Goal: Task Accomplishment & Management: Use online tool/utility

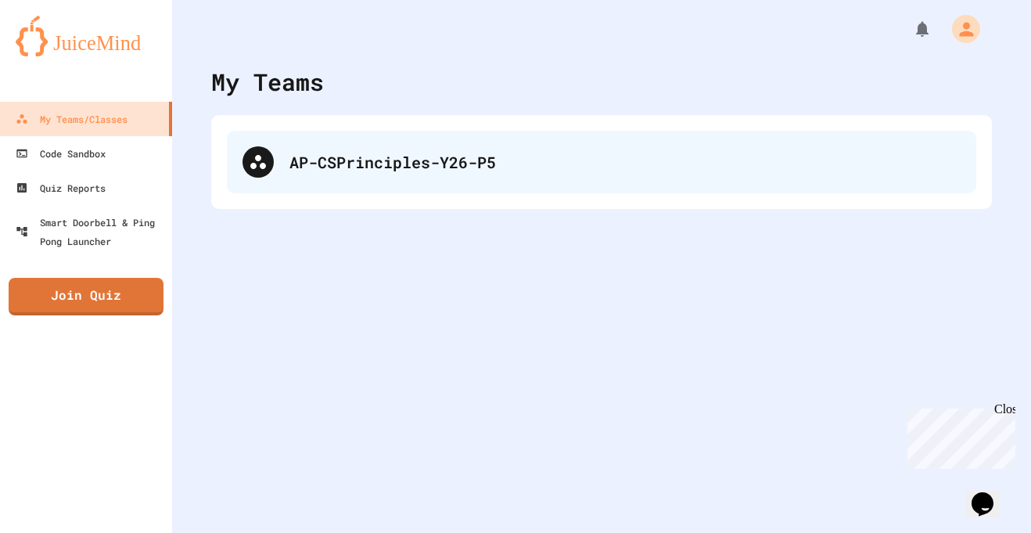
click at [343, 150] on div "AP-CSPrinciples-Y26-P5" at bounding box center [624, 161] width 671 height 23
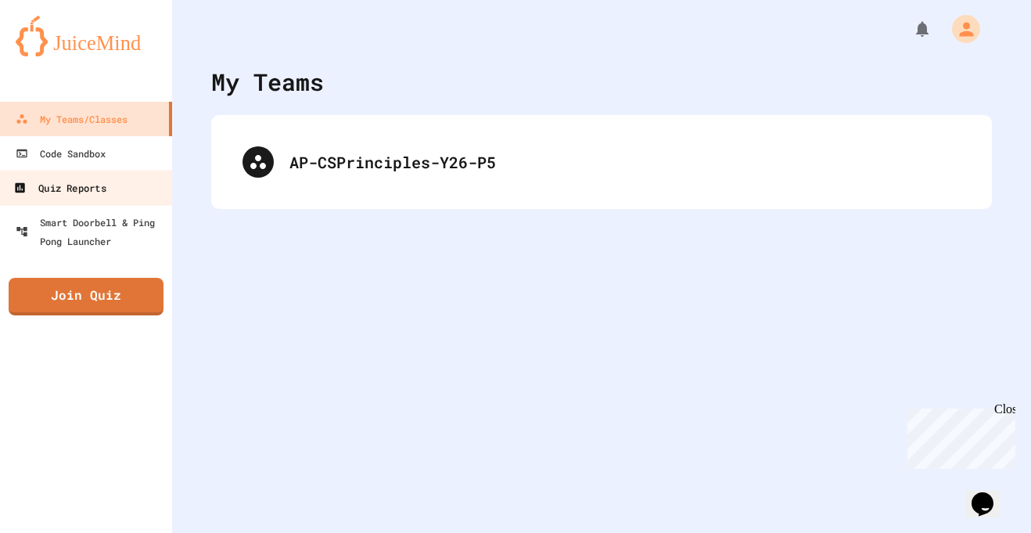
click at [159, 186] on link "Quiz Reports" at bounding box center [87, 187] width 178 height 35
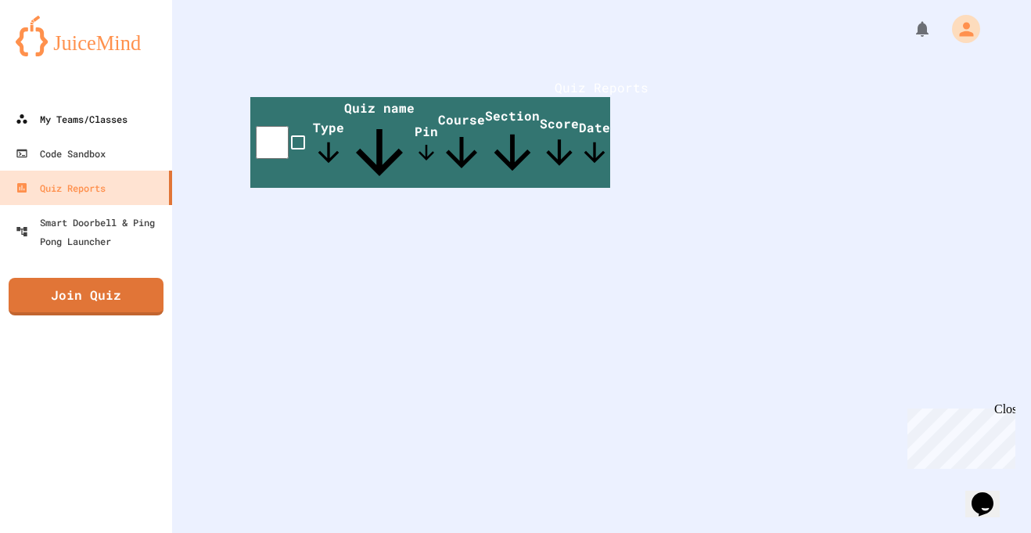
click at [127, 106] on link "My Teams/Classes" at bounding box center [86, 119] width 172 height 34
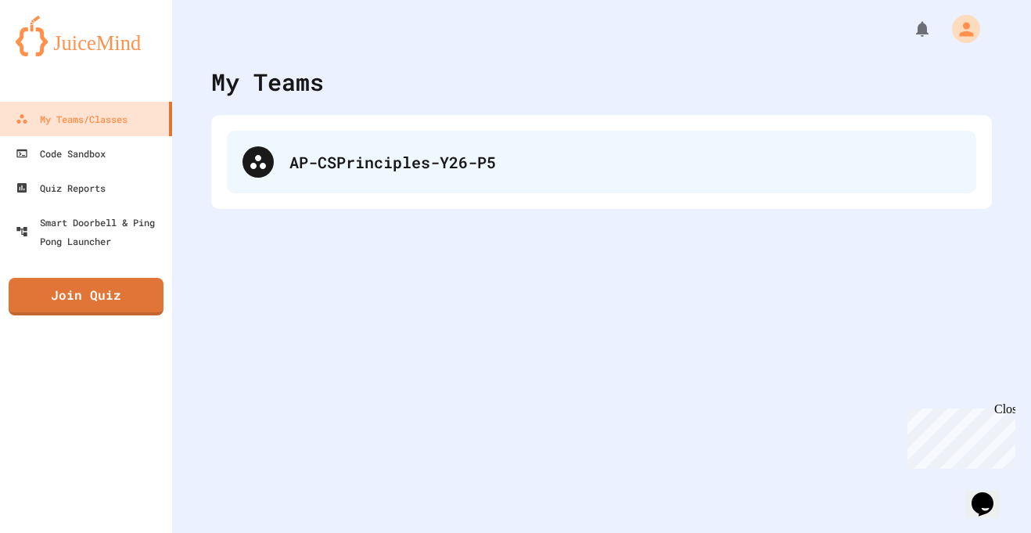
click at [437, 146] on div "AP-CSPrinciples-Y26-P5" at bounding box center [601, 162] width 749 height 63
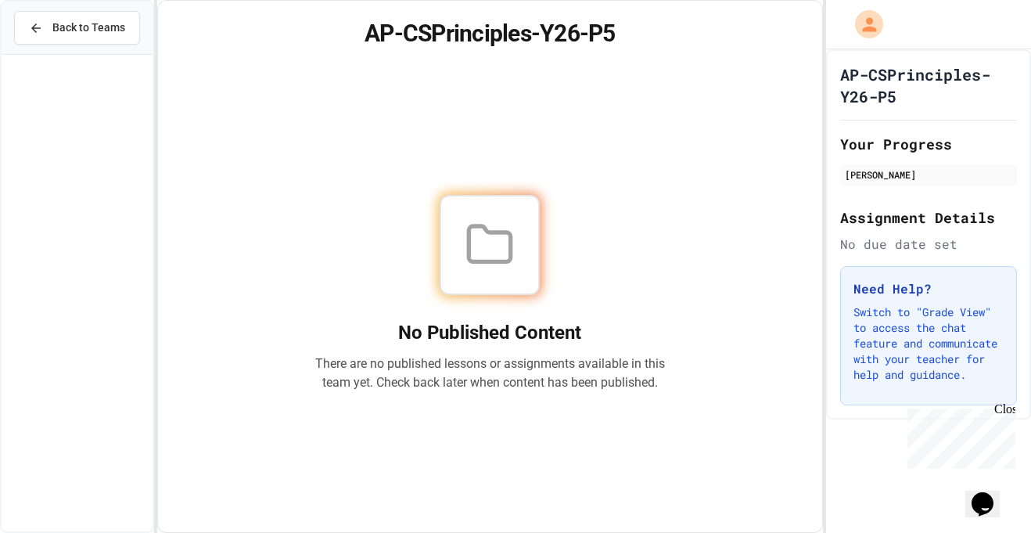
click at [41, 42] on button "Back to Teams" at bounding box center [77, 28] width 126 height 34
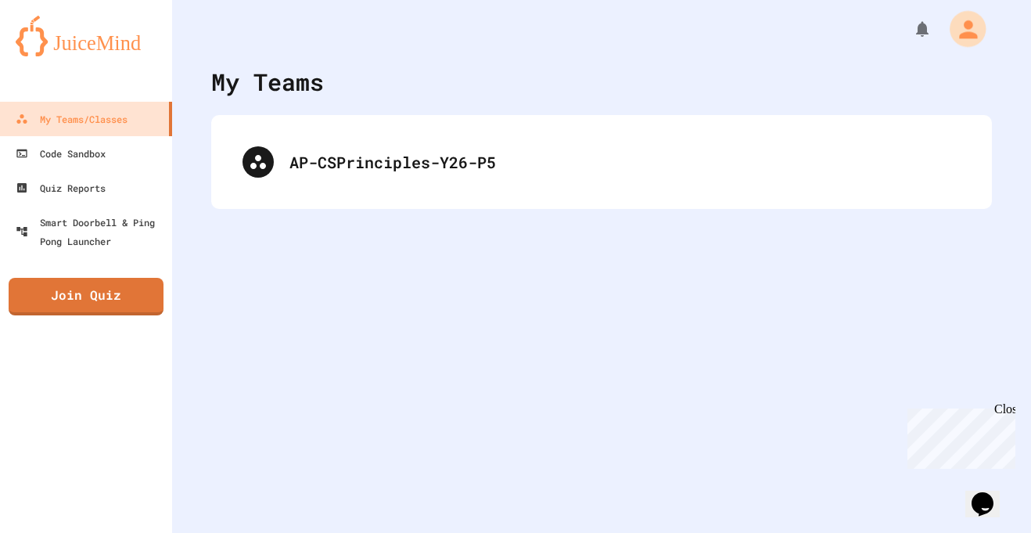
click at [967, 27] on icon "My Account" at bounding box center [968, 29] width 18 height 18
click at [967, 27] on div at bounding box center [515, 266] width 1031 height 533
click at [530, 365] on div "My Teams AP-CSPrinciples-Y26-P5" at bounding box center [601, 266] width 859 height 533
click at [93, 300] on link "Join Quiz" at bounding box center [86, 297] width 155 height 38
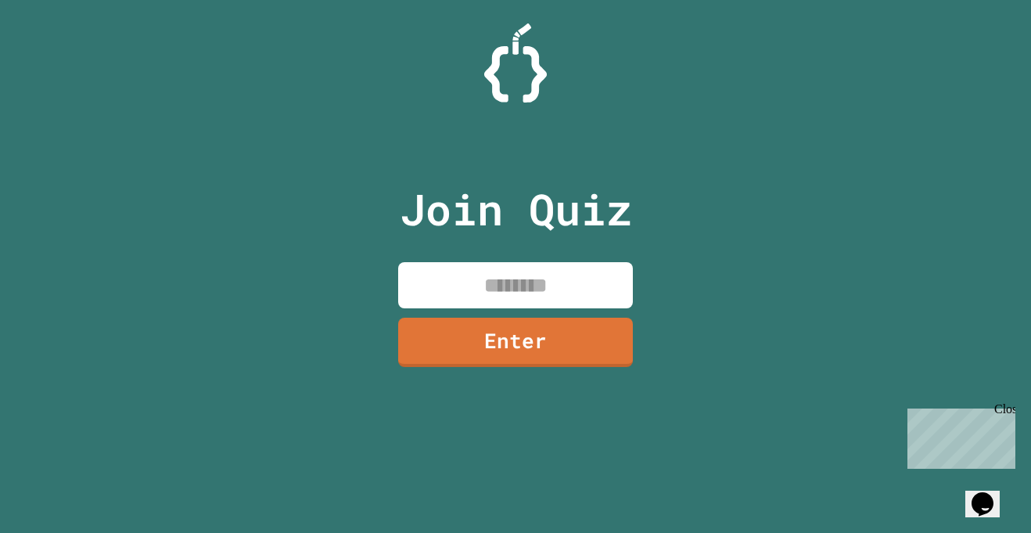
click at [747, 370] on div "Join Quiz Enter" at bounding box center [515, 266] width 1031 height 533
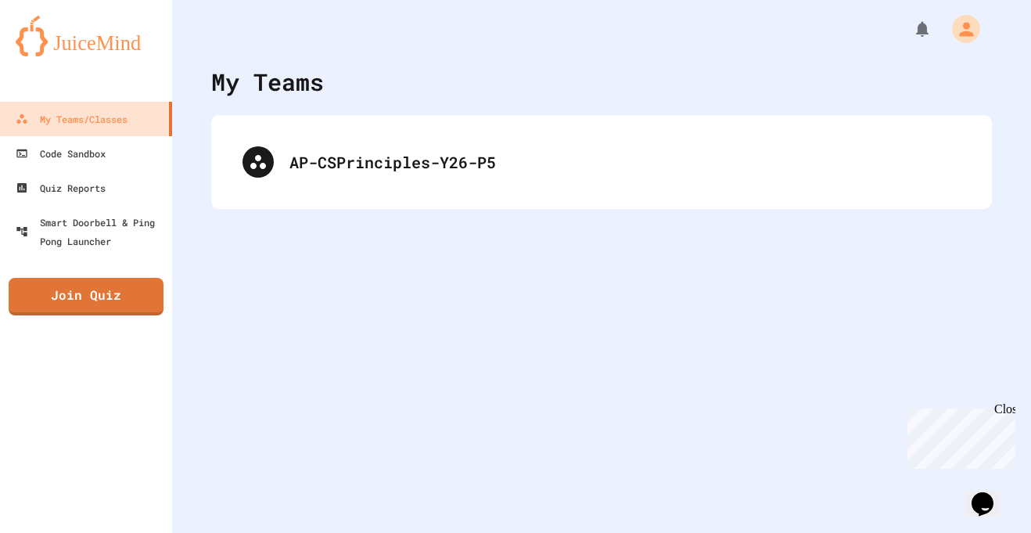
click at [369, 198] on div "AP-CSPrinciples-Y26-P5" at bounding box center [601, 162] width 781 height 94
click at [327, 230] on div "My Teams AP-CSPrinciples-Y26-P5" at bounding box center [601, 266] width 859 height 533
click at [113, 171] on link "Quiz Reports" at bounding box center [86, 188] width 172 height 34
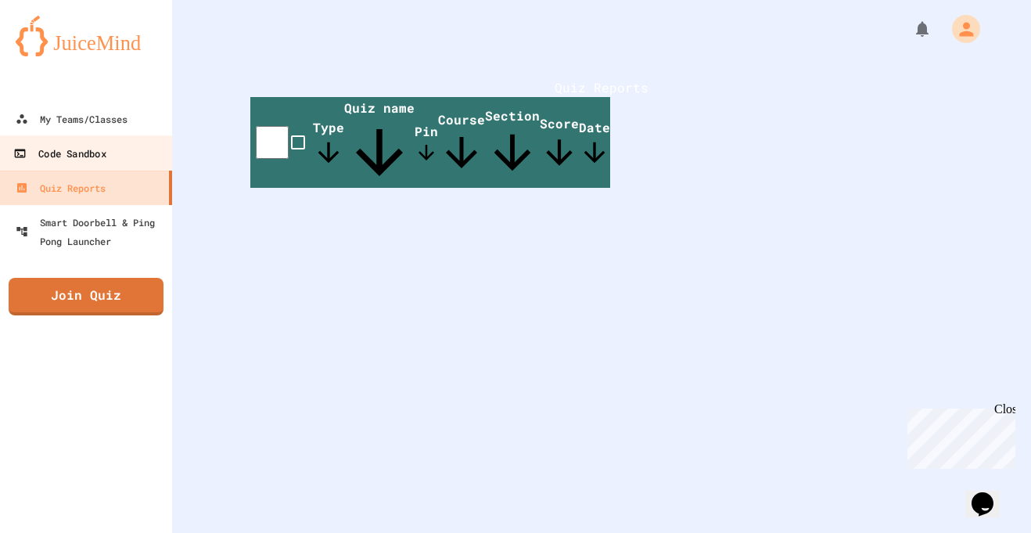
click at [94, 150] on div "Code Sandbox" at bounding box center [59, 154] width 92 height 20
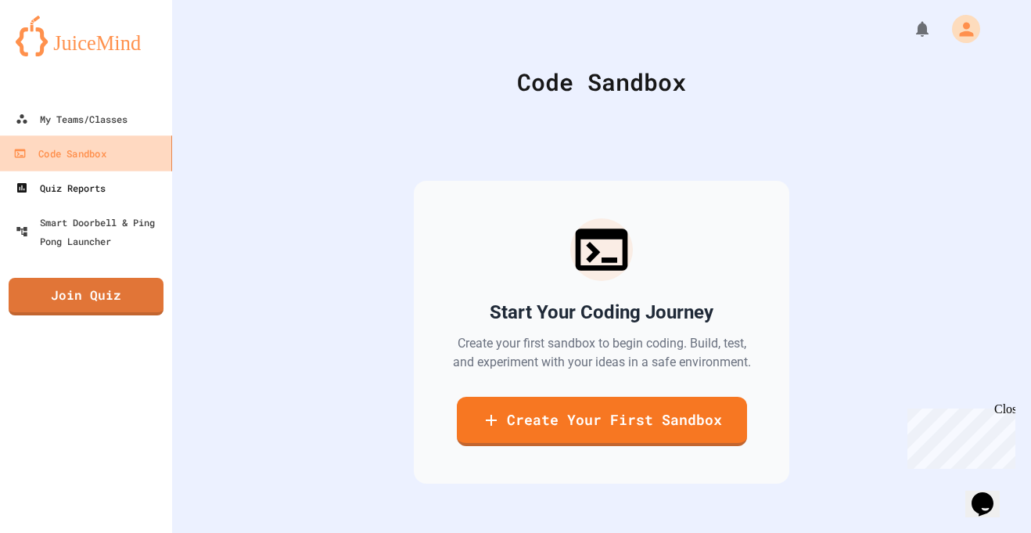
click at [140, 180] on link "Quiz Reports" at bounding box center [86, 188] width 172 height 34
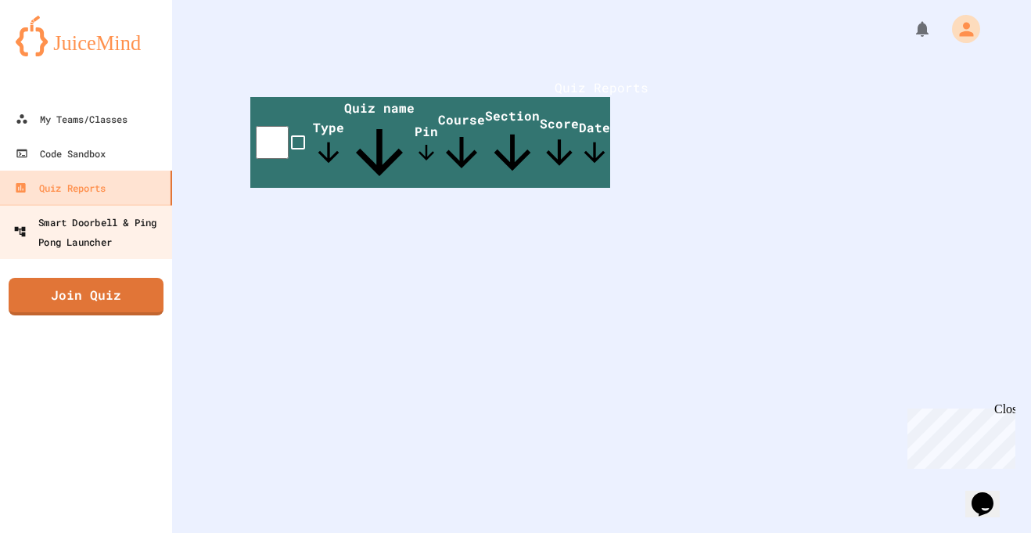
click at [124, 213] on div "Smart Doorbell & Ping Pong Launcher" at bounding box center [90, 231] width 155 height 38
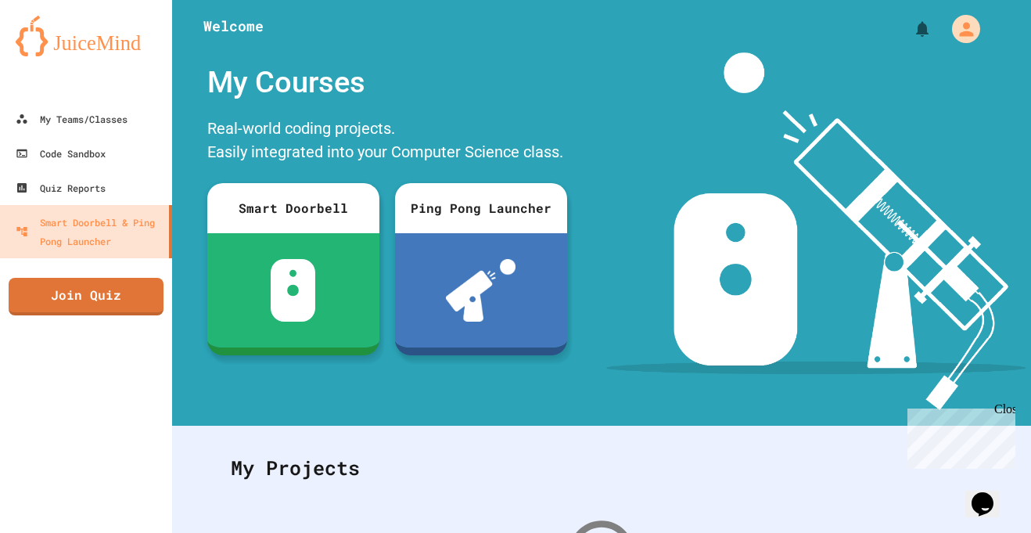
scroll to position [240, 0]
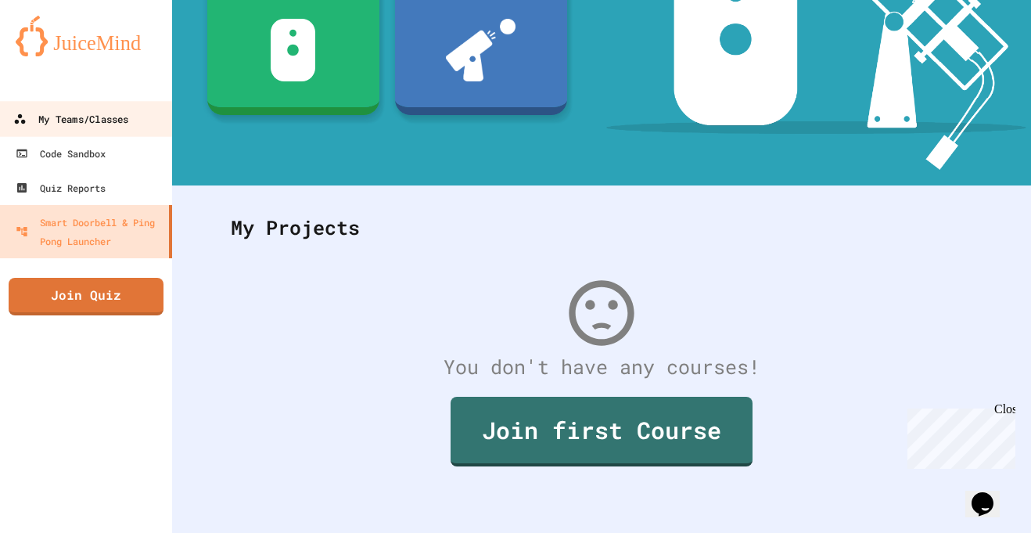
click at [141, 109] on link "My Teams/Classes" at bounding box center [87, 118] width 178 height 35
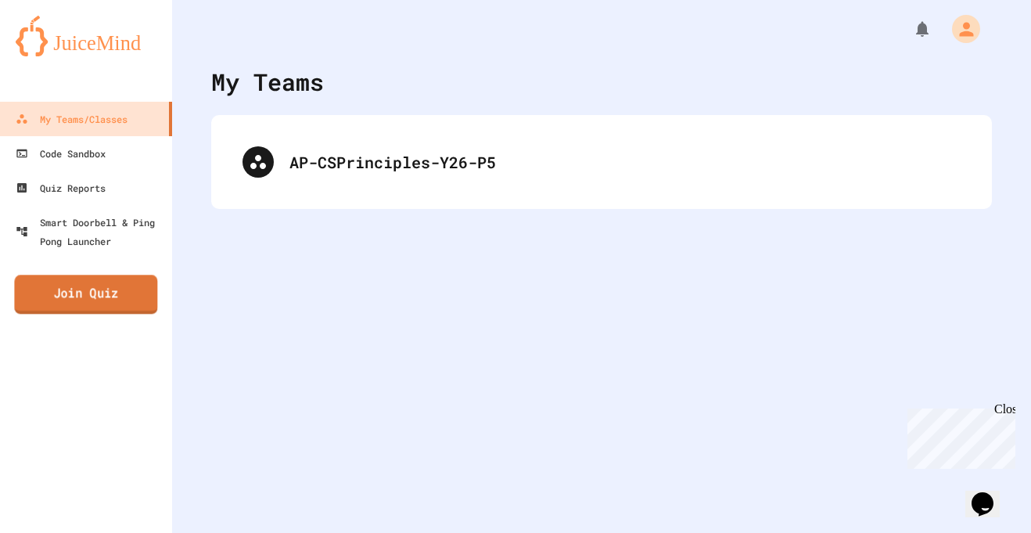
click at [105, 314] on link "Join Quiz" at bounding box center [85, 294] width 143 height 39
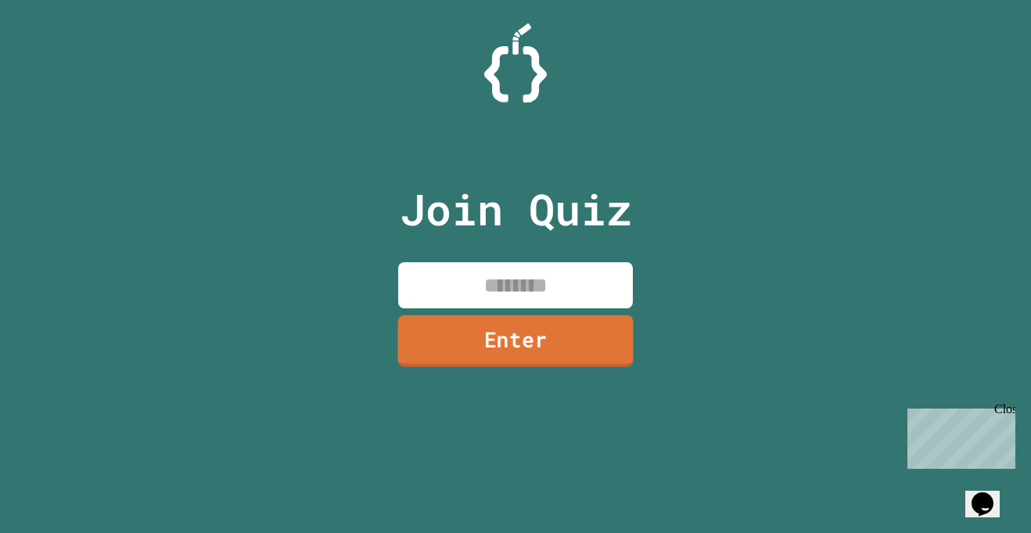
click at [462, 286] on input at bounding box center [515, 285] width 235 height 46
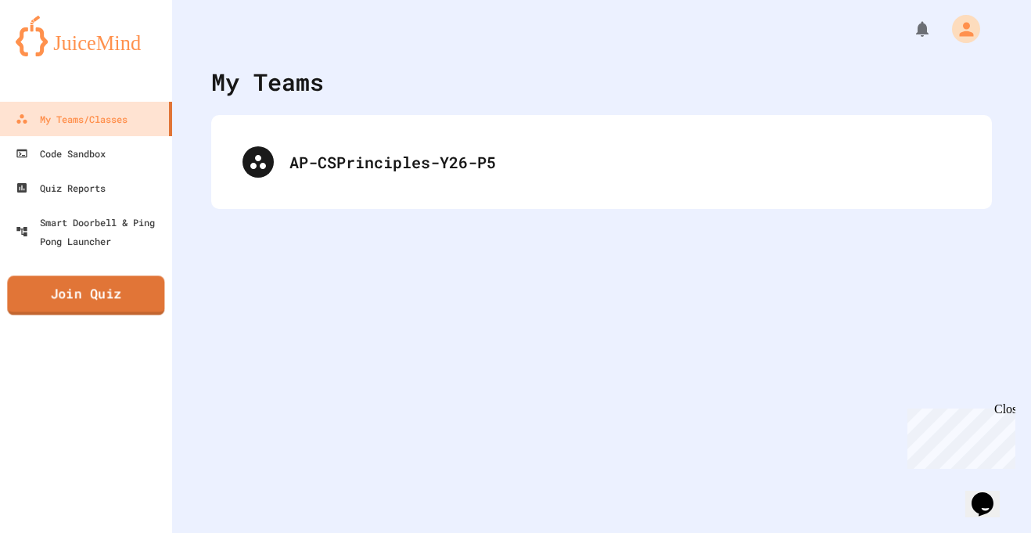
click at [121, 295] on link "Join Quiz" at bounding box center [85, 294] width 157 height 39
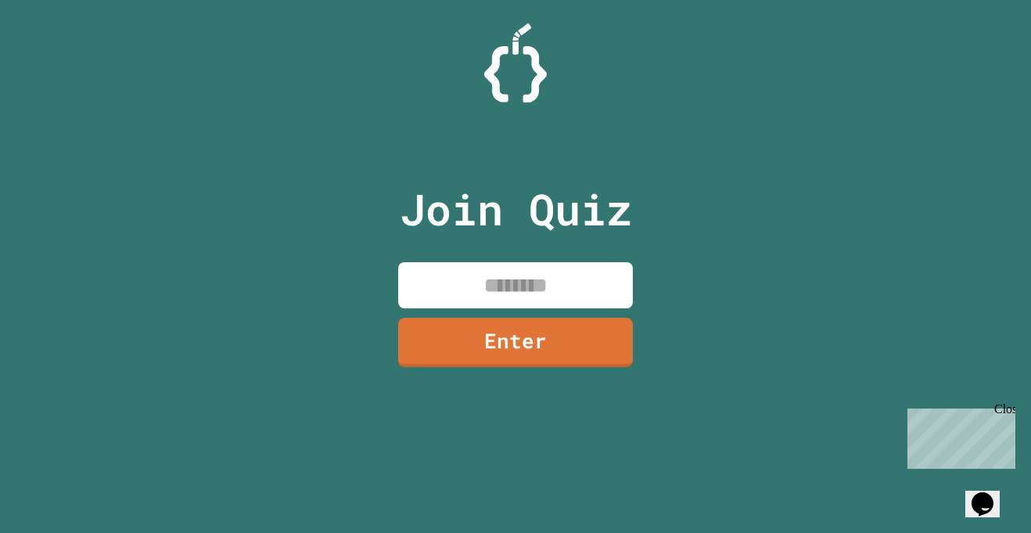
click at [476, 284] on input at bounding box center [515, 285] width 235 height 46
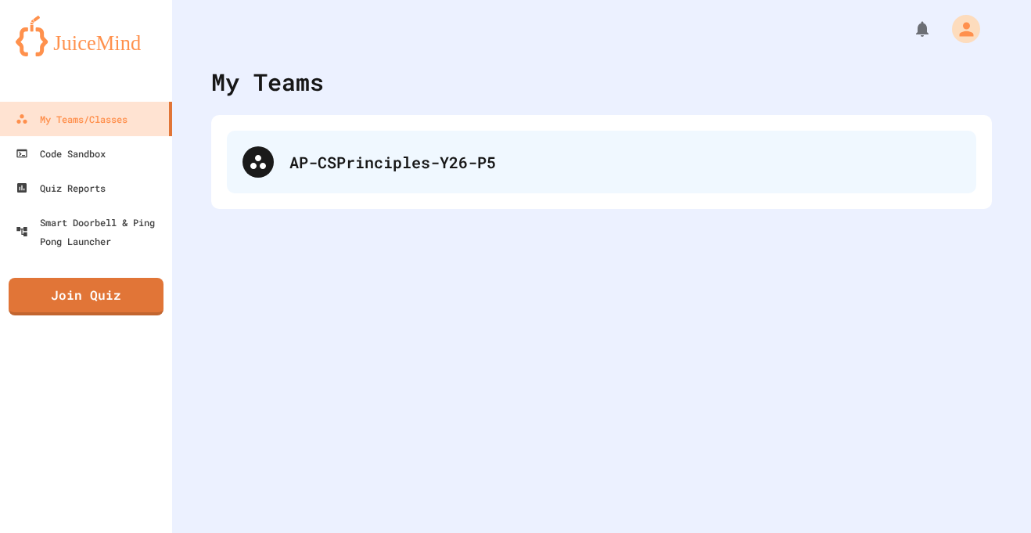
click at [383, 163] on div "AP-CSPrinciples-Y26-P5" at bounding box center [624, 161] width 671 height 23
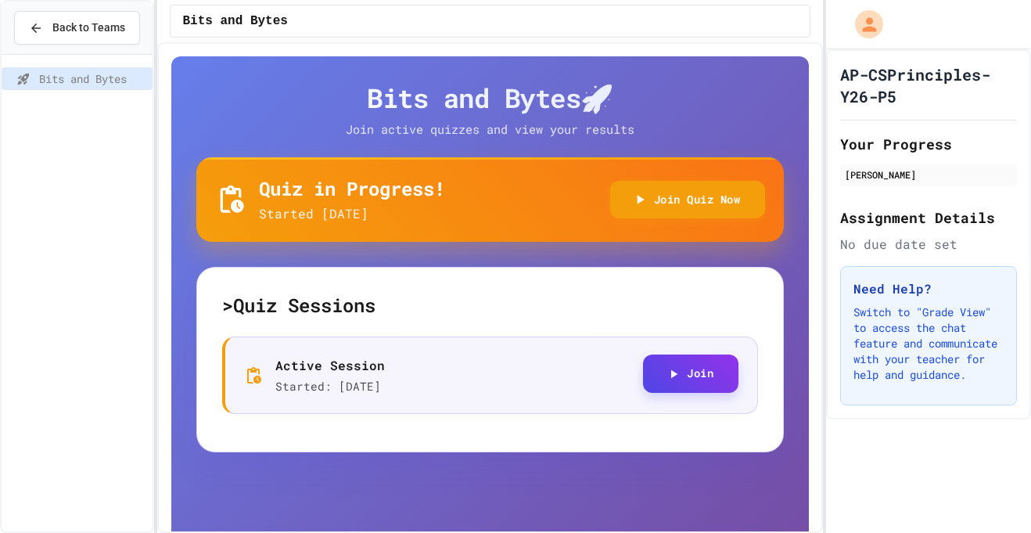
click at [679, 371] on button "Join" at bounding box center [690, 373] width 95 height 38
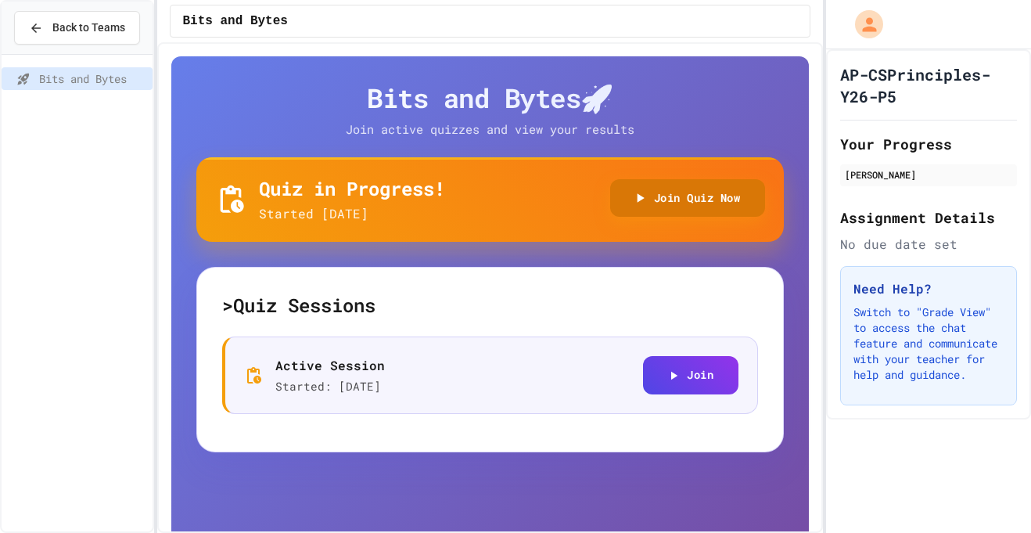
click at [656, 210] on button "Join Quiz Now" at bounding box center [688, 198] width 156 height 38
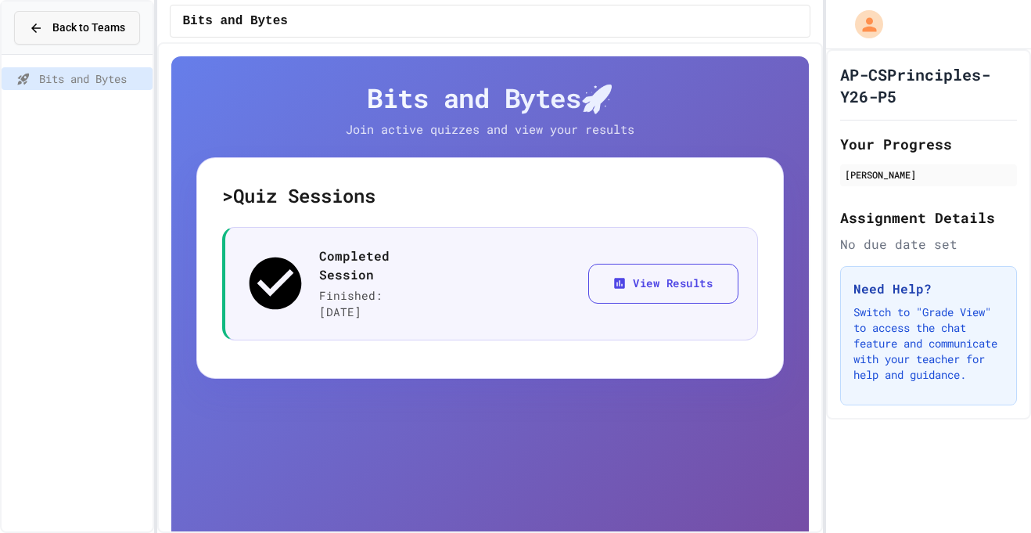
click at [18, 31] on button "Back to Teams" at bounding box center [77, 28] width 126 height 34
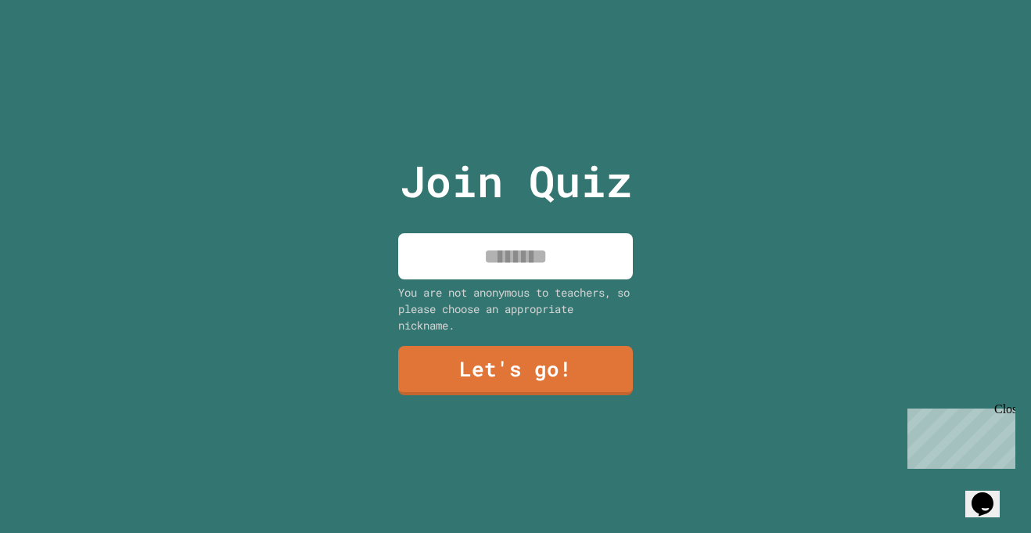
click at [595, 264] on input at bounding box center [515, 256] width 235 height 46
type input "**********"
click at [541, 401] on div "**********" at bounding box center [516, 266] width 264 height 533
click at [502, 383] on link "Let's go!" at bounding box center [515, 370] width 235 height 49
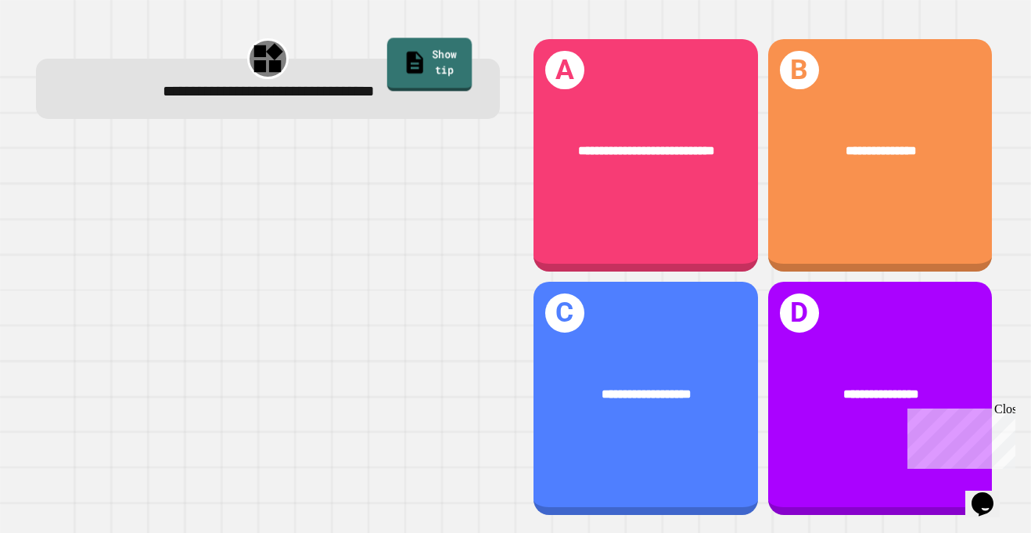
click at [411, 67] on link "Show tip" at bounding box center [429, 64] width 85 height 53
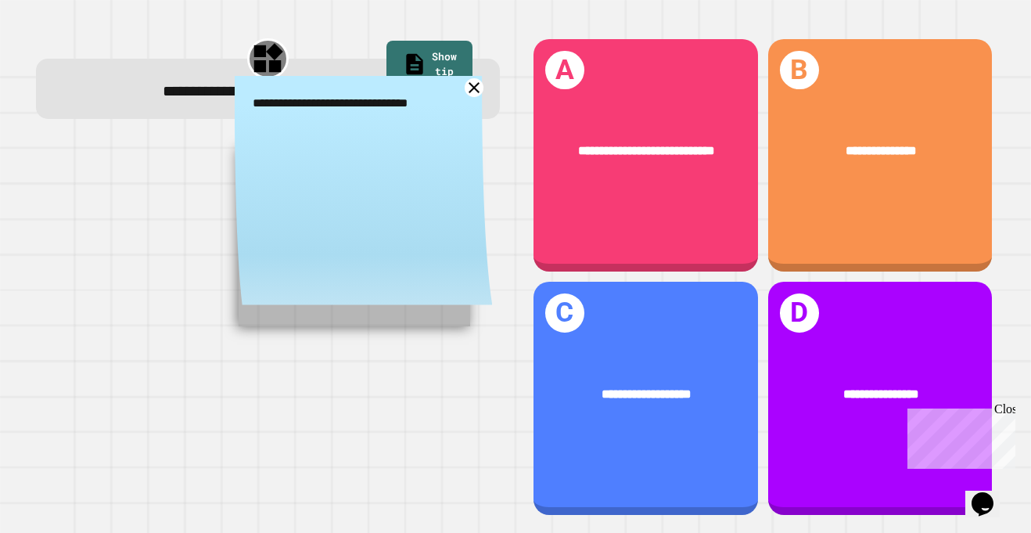
click at [473, 93] on icon at bounding box center [474, 87] width 19 height 19
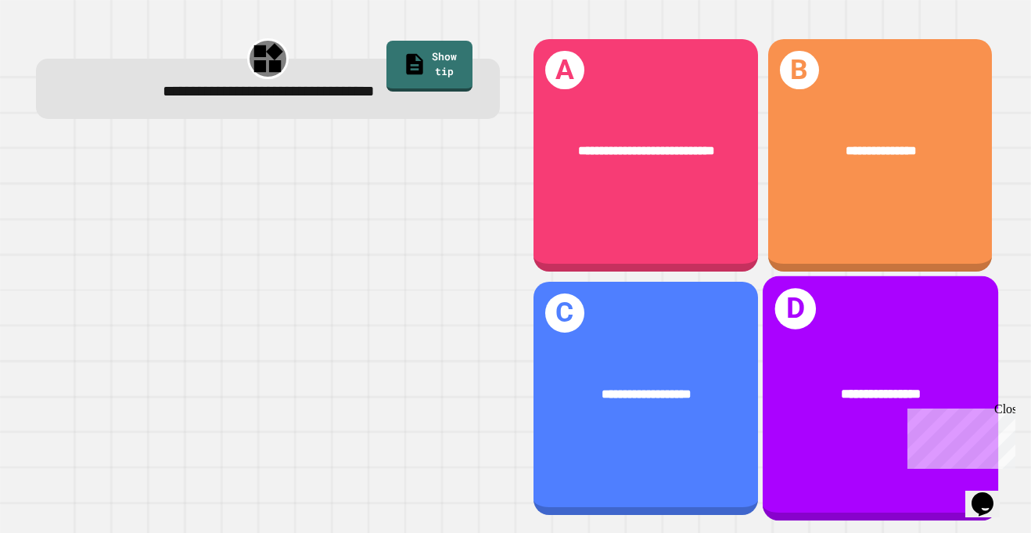
click at [800, 311] on h1 "D" at bounding box center [794, 309] width 41 height 41
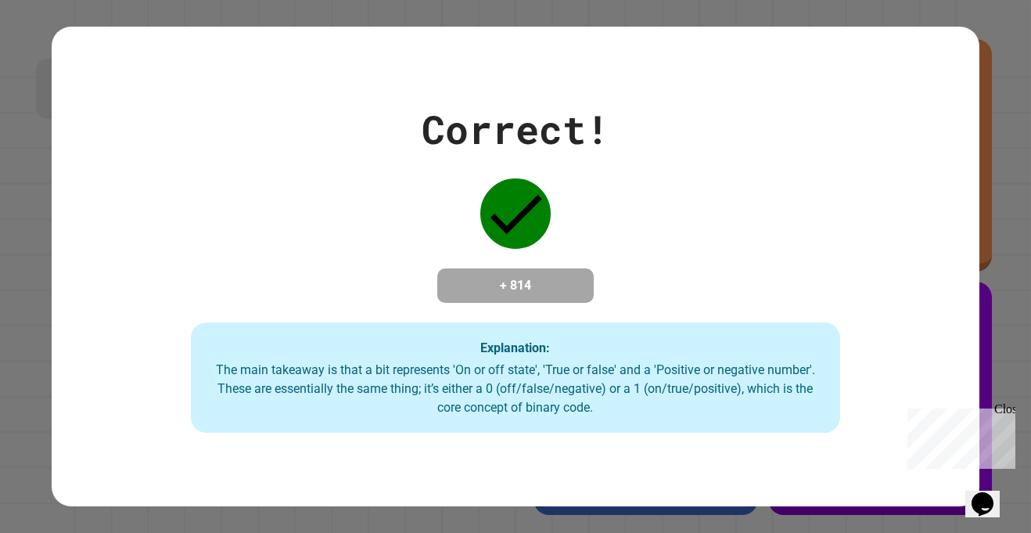
click at [649, 287] on div "Correct! + 814 Explanation: The main takeaway is that a bit represents 'On or o…" at bounding box center [516, 266] width 928 height 333
click at [479, 289] on h4 "+ 814" at bounding box center [515, 285] width 125 height 19
click at [755, 180] on div "Correct! + 814 Explanation: The main takeaway is that a bit represents 'On or o…" at bounding box center [516, 266] width 928 height 333
click at [501, 373] on div "The main takeaway is that a bit represents 'On or off state', 'True or false' a…" at bounding box center [516, 389] width 618 height 56
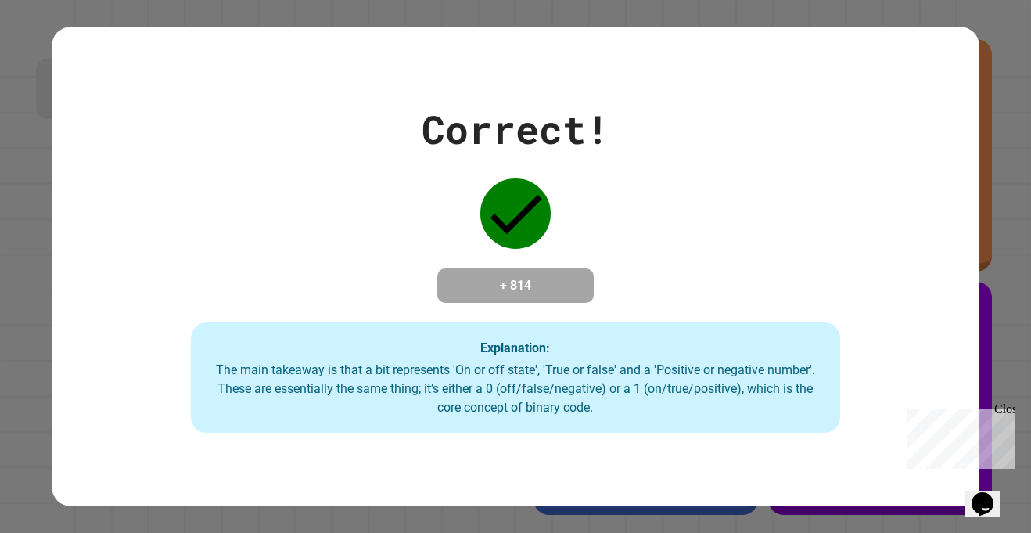
click at [478, 286] on h4 "+ 814" at bounding box center [515, 285] width 125 height 19
click at [599, 429] on div "Explanation: The main takeaway is that a bit represents 'On or off state', 'Tru…" at bounding box center [515, 377] width 649 height 111
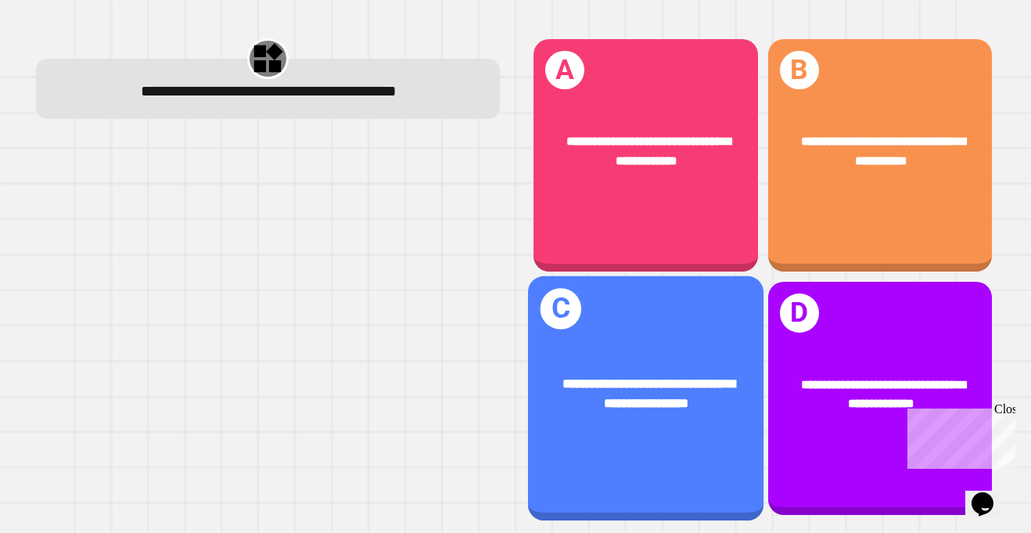
click at [638, 397] on span "**********" at bounding box center [648, 393] width 173 height 33
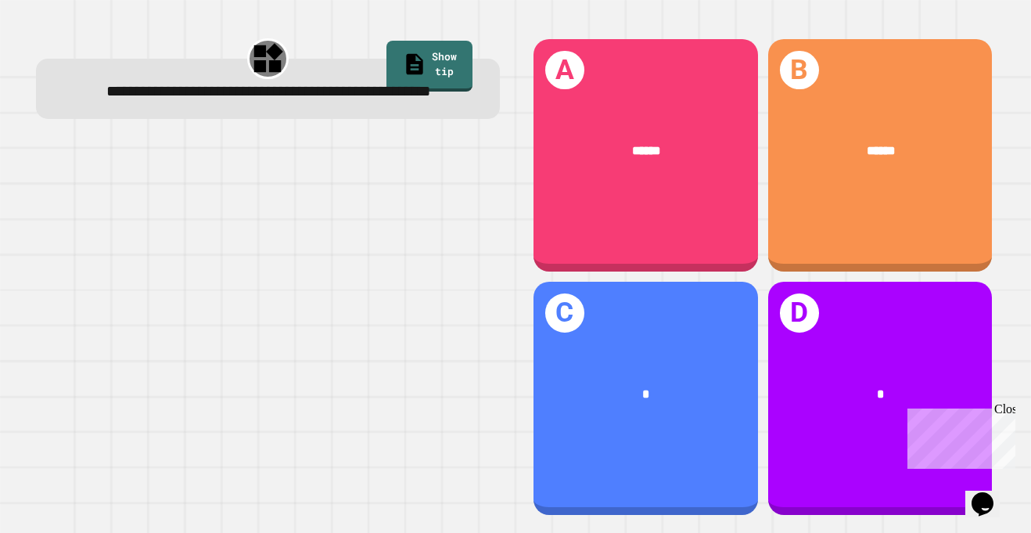
click at [444, 37] on div "**********" at bounding box center [268, 77] width 464 height 83
click at [441, 45] on link "Show tip" at bounding box center [429, 64] width 79 height 53
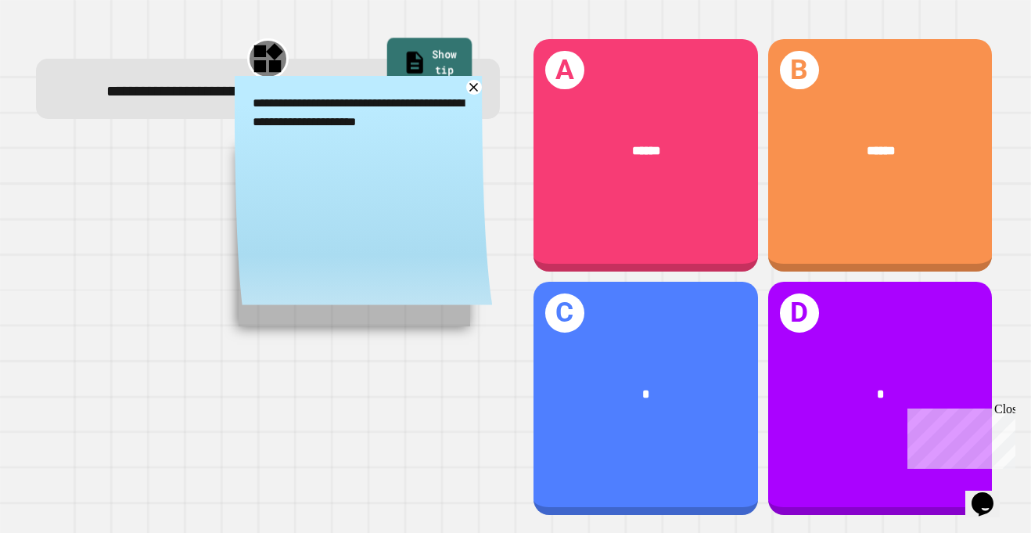
click at [441, 45] on link "Show tip" at bounding box center [429, 64] width 85 height 53
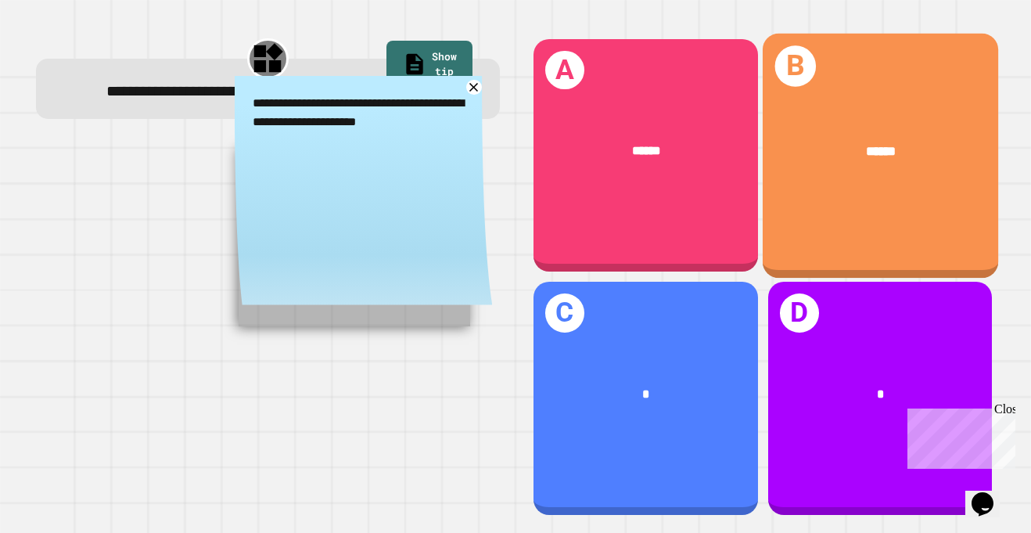
click at [806, 213] on div "B ******" at bounding box center [880, 155] width 235 height 244
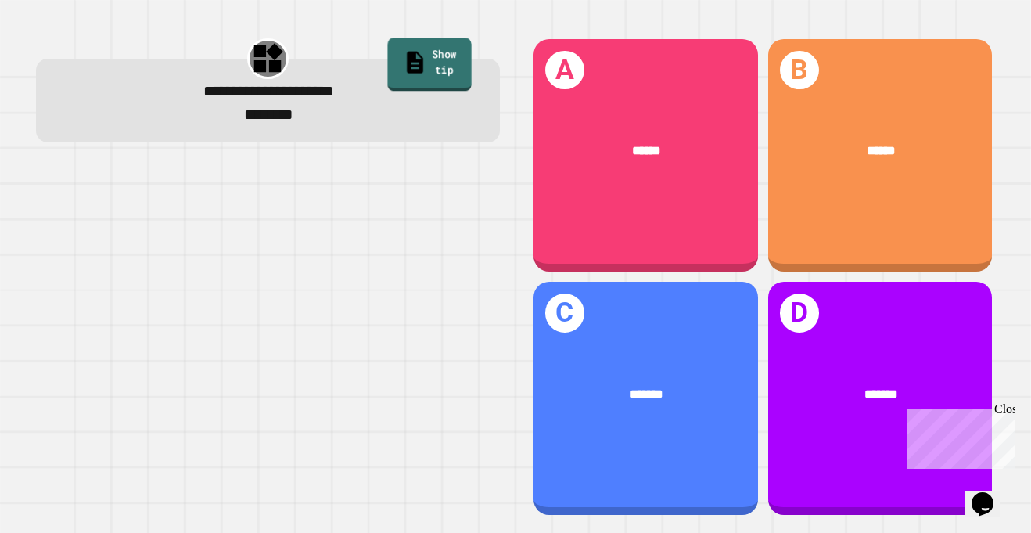
click at [469, 56] on link "Show tip" at bounding box center [430, 64] width 84 height 53
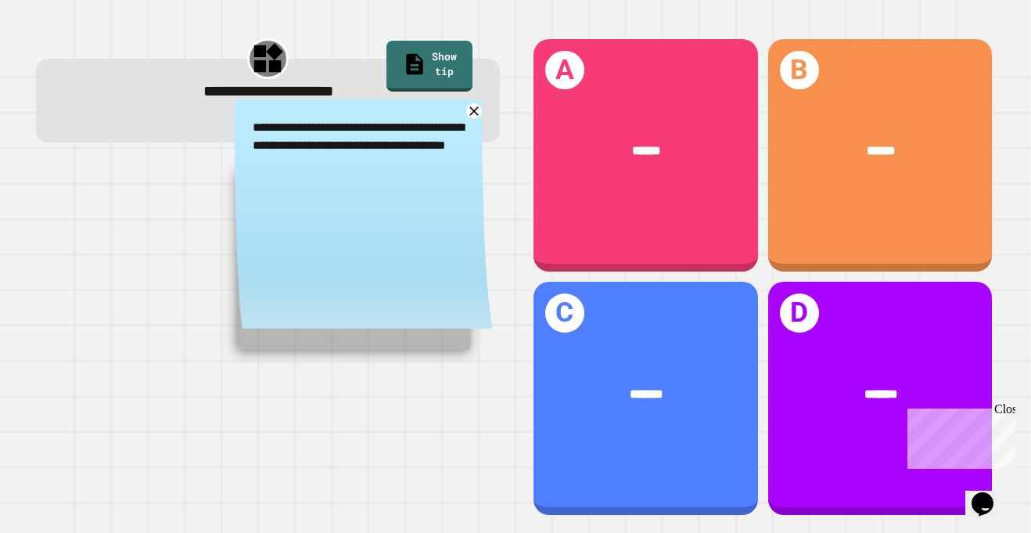
click at [429, 300] on div "**********" at bounding box center [364, 218] width 258 height 239
click at [412, 363] on div at bounding box center [268, 340] width 464 height 354
click at [473, 107] on link at bounding box center [474, 111] width 18 height 18
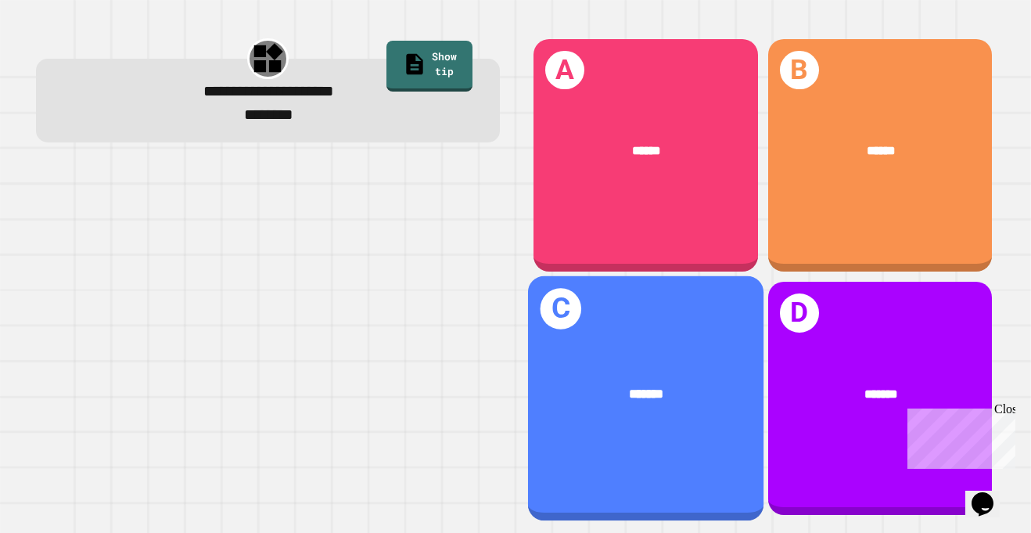
click at [651, 457] on div "C *******" at bounding box center [645, 398] width 235 height 244
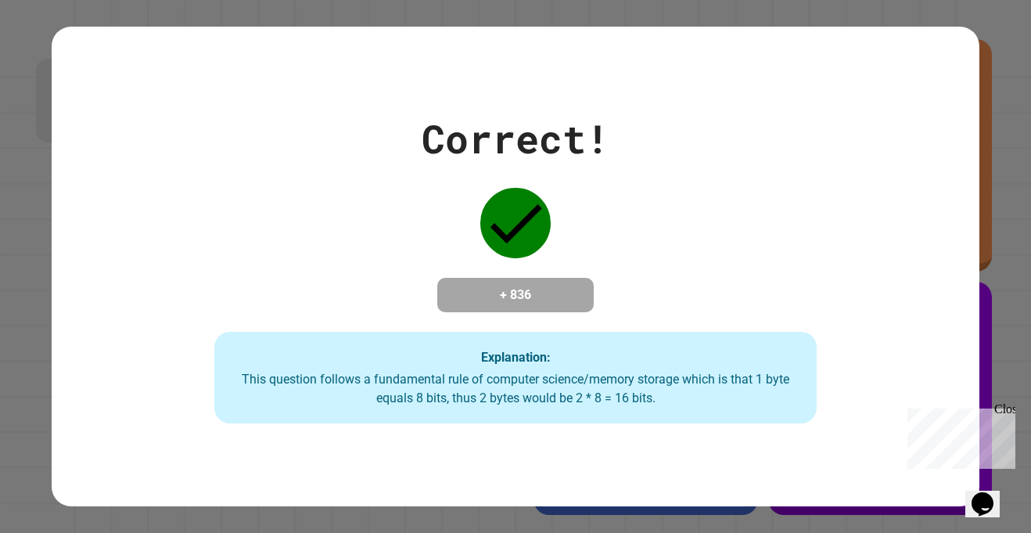
click at [590, 249] on div "Correct! + 836 Explanation: This question follows a fundamental rule of compute…" at bounding box center [515, 267] width 861 height 314
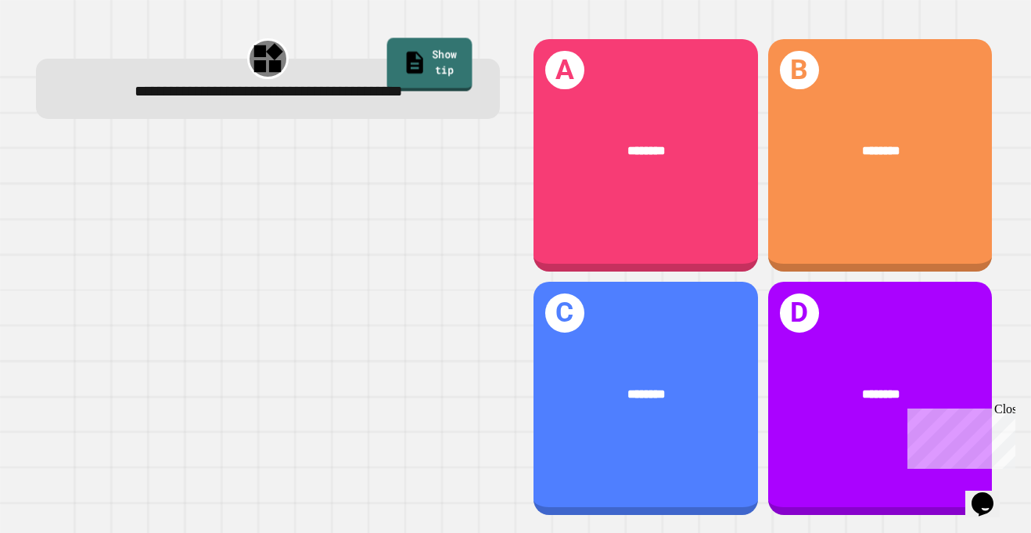
click at [446, 68] on link "Show tip" at bounding box center [429, 64] width 85 height 53
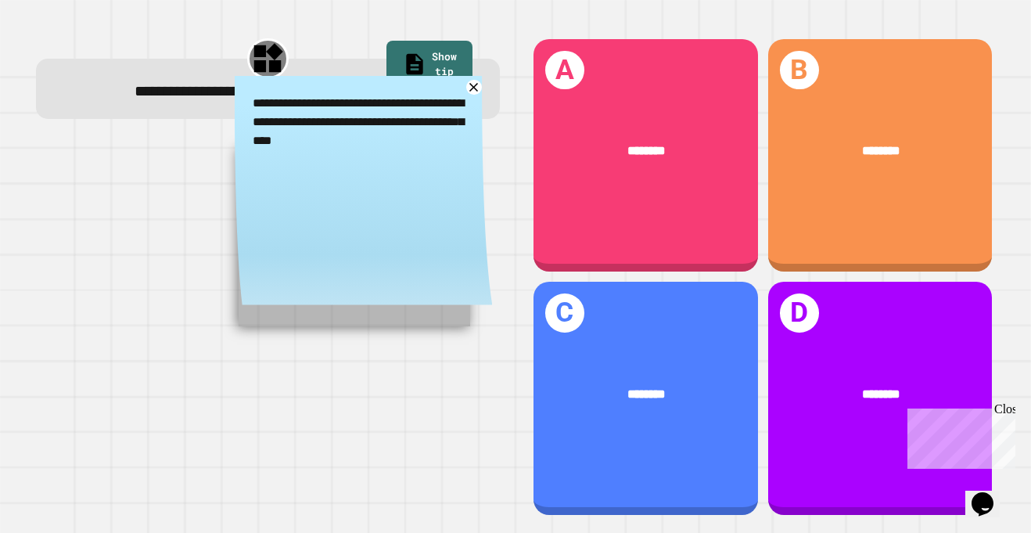
click at [462, 388] on div at bounding box center [268, 328] width 464 height 378
click at [474, 88] on icon at bounding box center [474, 87] width 11 height 11
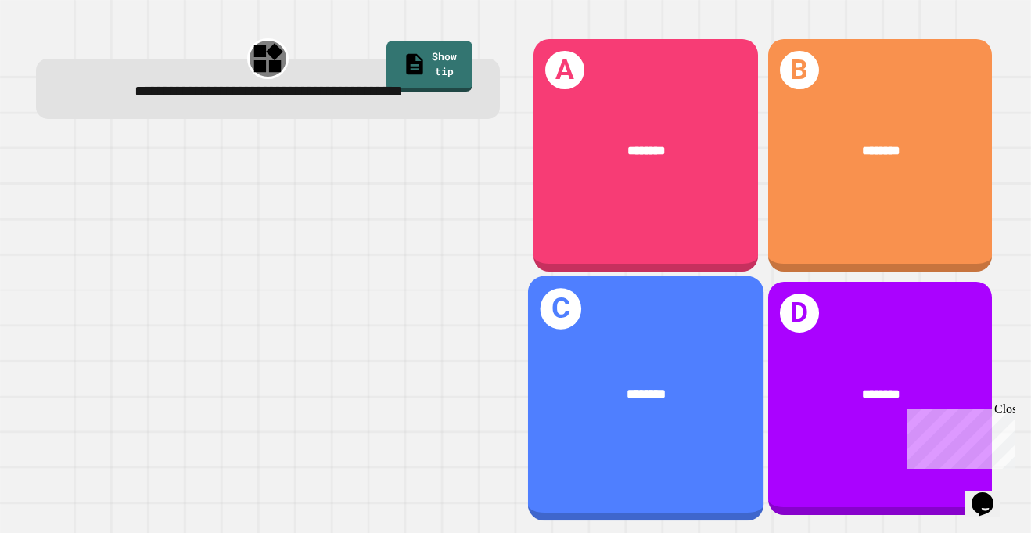
click at [588, 380] on div "********" at bounding box center [645, 394] width 235 height 73
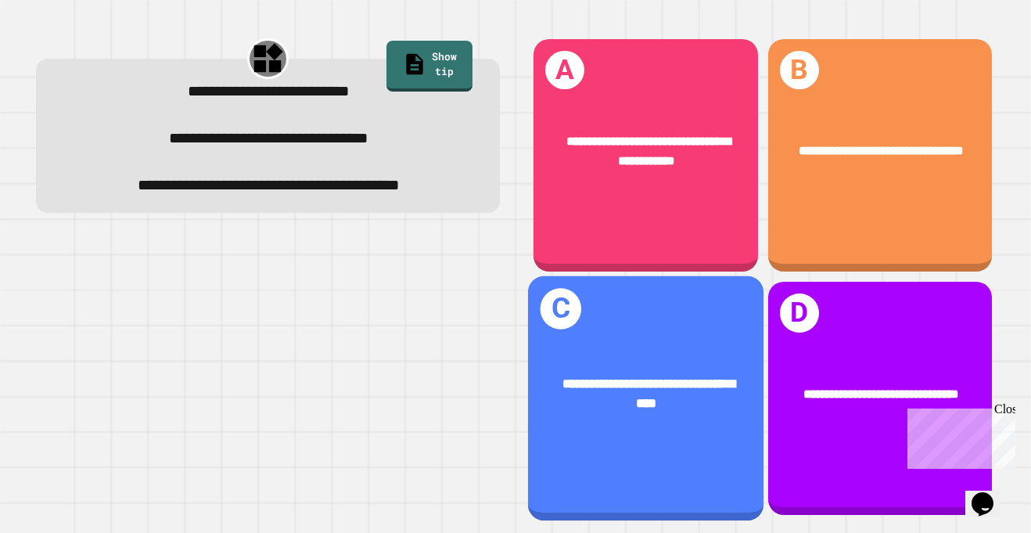
click at [582, 386] on span "**********" at bounding box center [648, 393] width 173 height 33
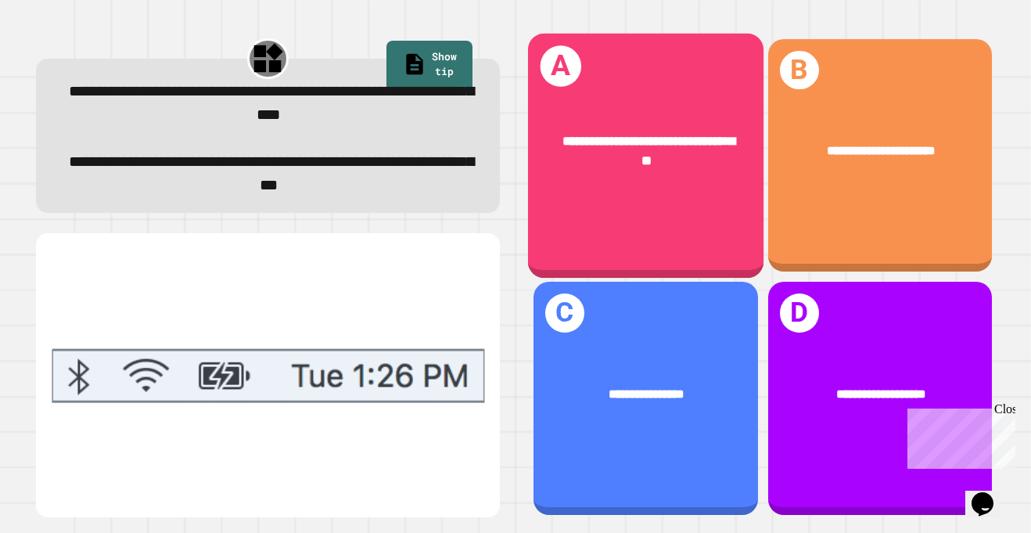
click at [645, 203] on div "**********" at bounding box center [645, 155] width 235 height 244
